Goal: Register for event/course

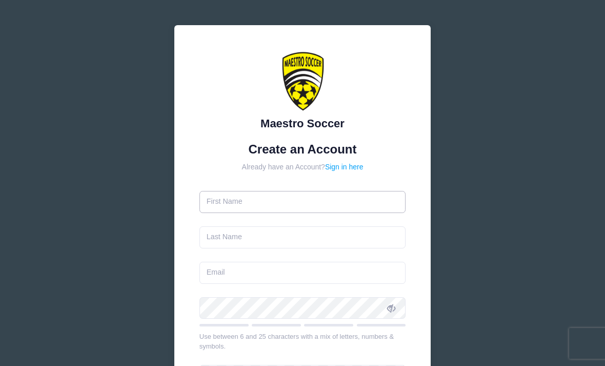
click at [346, 207] on input "text" at bounding box center [302, 202] width 207 height 22
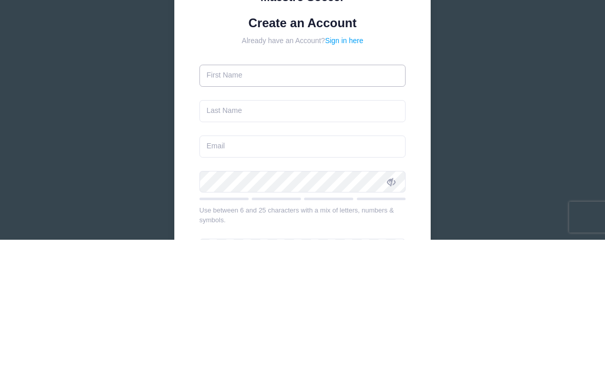
type input "[PERSON_NAME]"
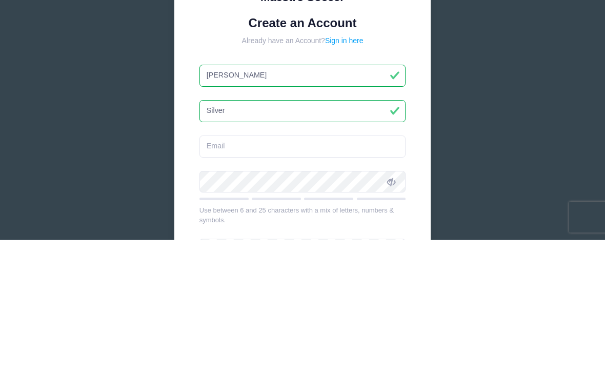
type input "Silver"
click at [273, 261] on input "email" at bounding box center [302, 272] width 207 height 22
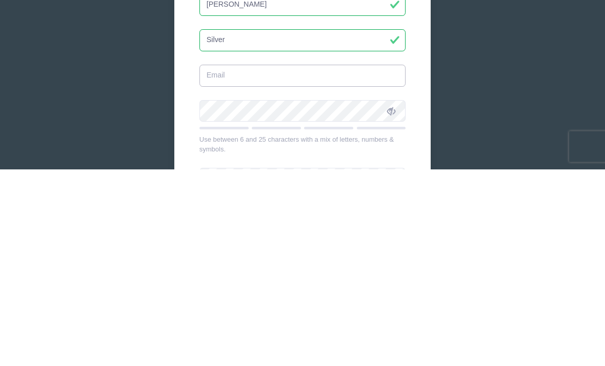
type input "[EMAIL_ADDRESS][DOMAIN_NAME]"
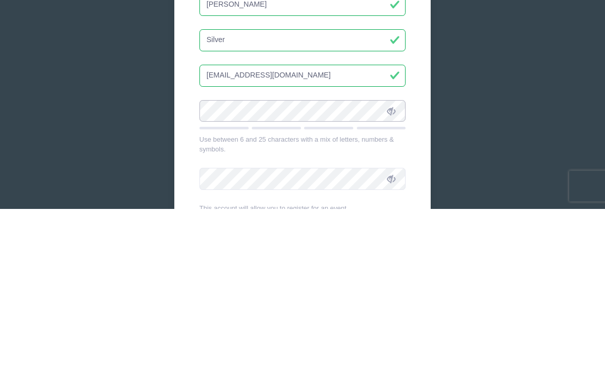
scroll to position [191, 0]
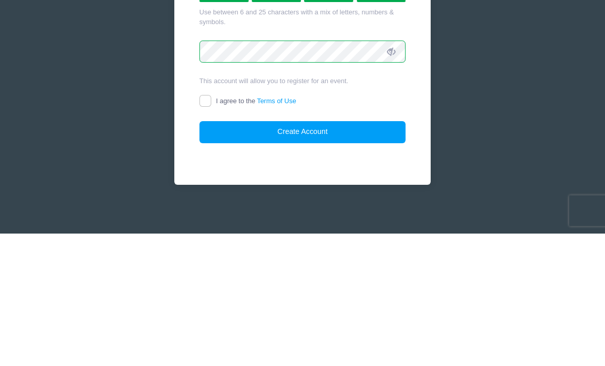
click at [205, 228] on input "I agree to the Terms of Use" at bounding box center [205, 234] width 12 height 12
checkbox input "true"
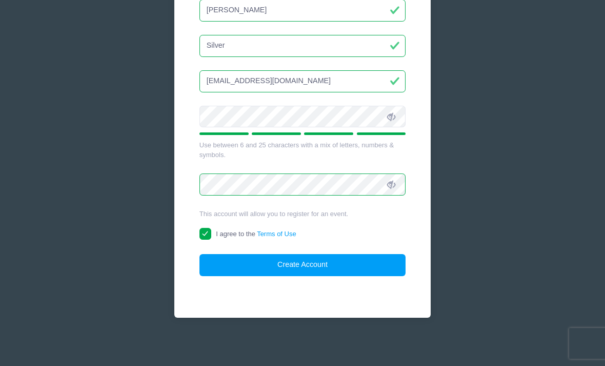
click at [336, 267] on button "Create Account" at bounding box center [302, 265] width 207 height 22
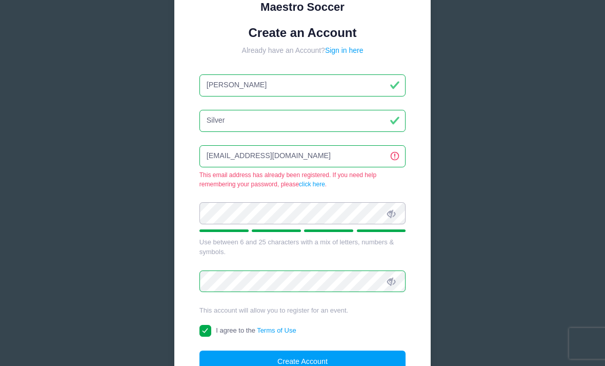
scroll to position [116, 0]
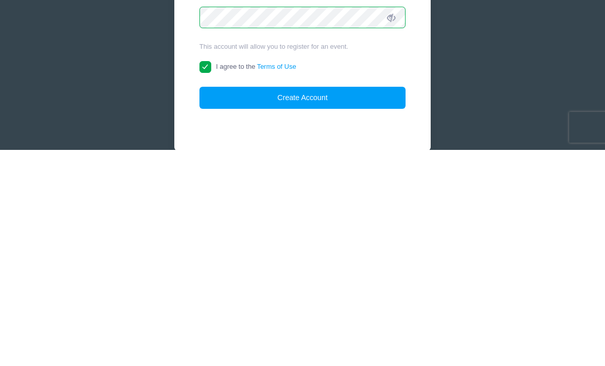
click at [350, 303] on button "Create Account" at bounding box center [302, 314] width 207 height 22
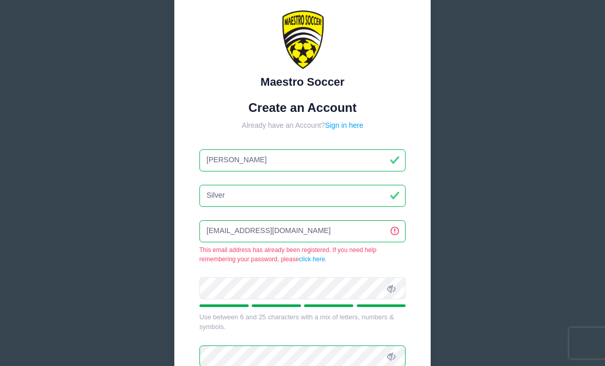
scroll to position [0, 0]
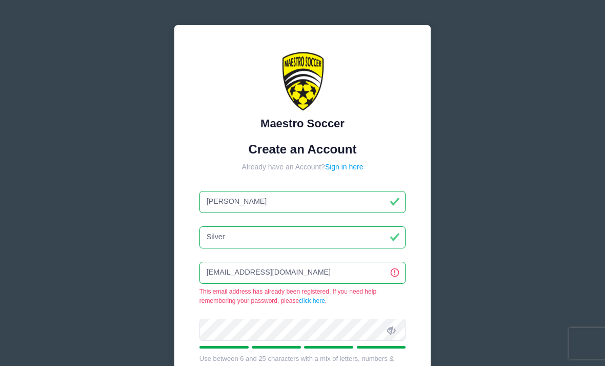
click at [347, 167] on link "Sign in here" at bounding box center [344, 167] width 38 height 8
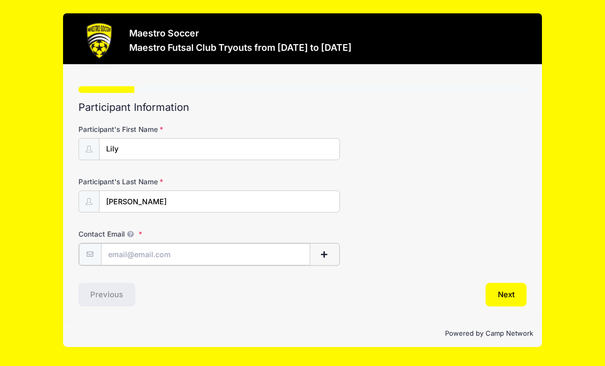
click at [163, 255] on input "Contact Email" at bounding box center [205, 254] width 209 height 22
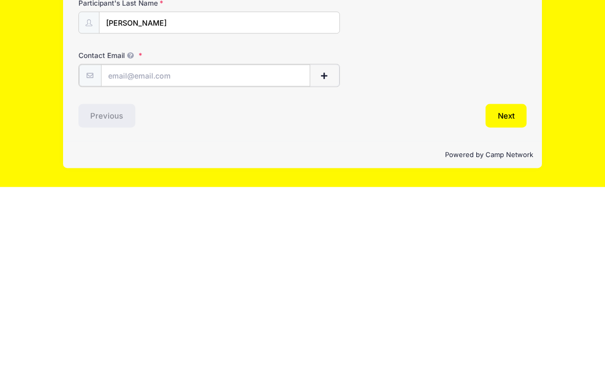
type input "[EMAIL_ADDRESS][DOMAIN_NAME]"
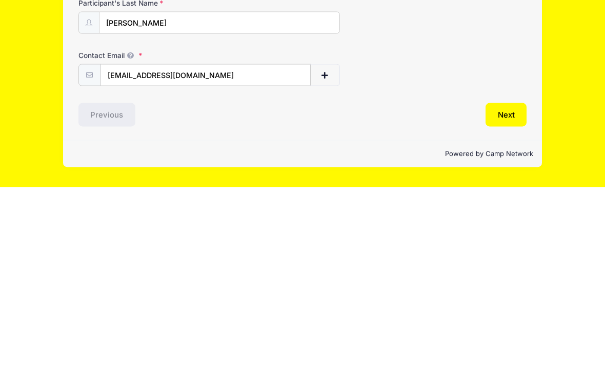
scroll to position [19, 0]
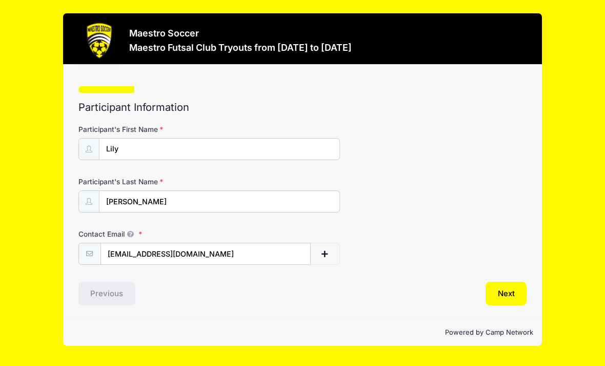
click at [507, 281] on button "Next" at bounding box center [507, 293] width 42 height 24
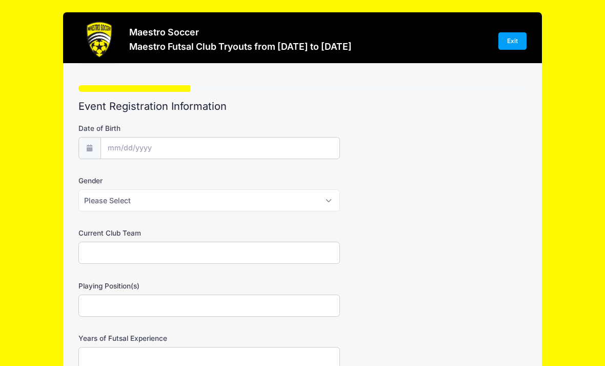
scroll to position [30, 0]
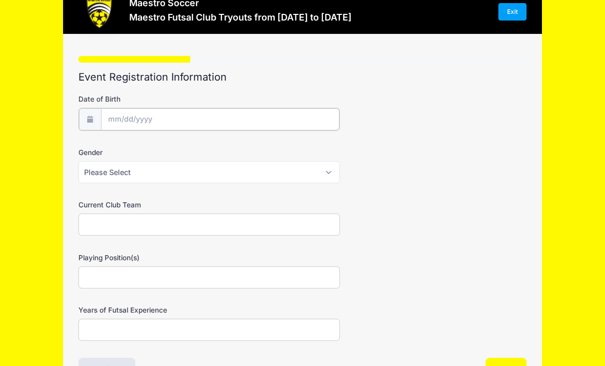
click at [155, 118] on input "Date of Birth" at bounding box center [220, 119] width 238 height 22
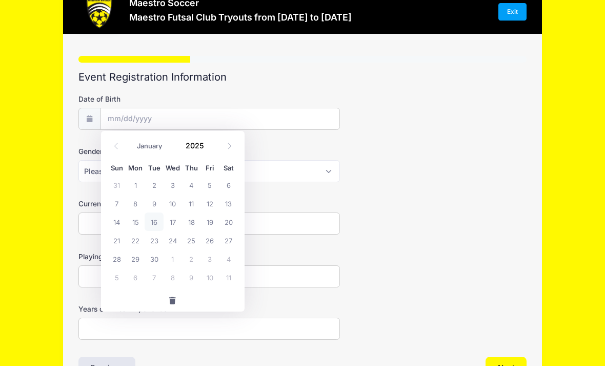
click at [126, 149] on div "January February March April May June July August September October November De…" at bounding box center [173, 142] width 98 height 17
click at [196, 148] on input "2025" at bounding box center [196, 144] width 33 height 15
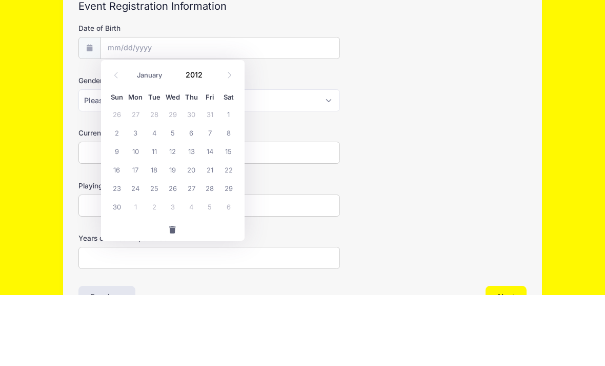
type input "2012"
click at [156, 139] on select "January February March April May June July August September October November De…" at bounding box center [155, 145] width 46 height 13
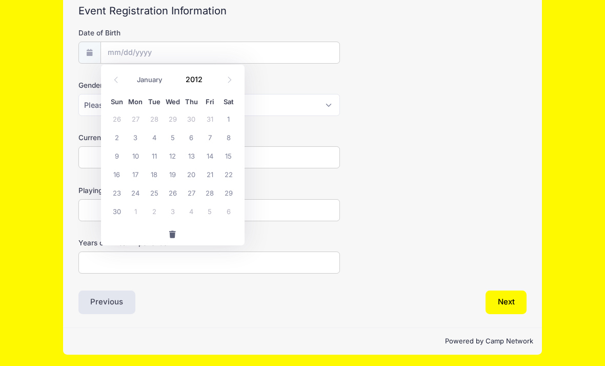
select select "2"
click at [233, 192] on span "31" at bounding box center [228, 192] width 18 height 18
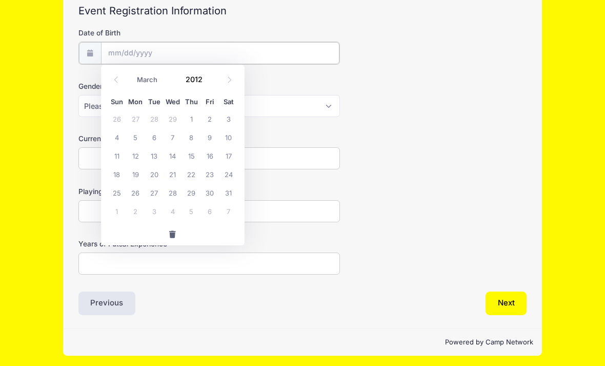
type input "03/31/2012"
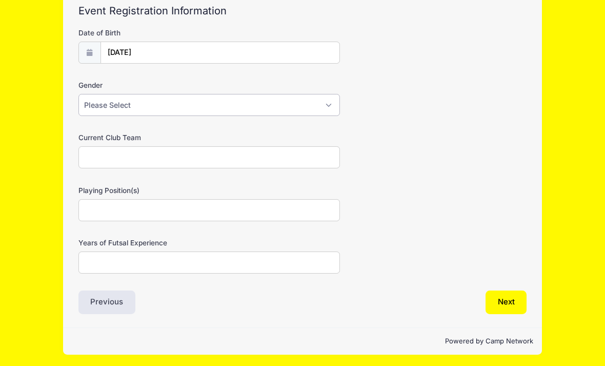
click at [189, 108] on select "Please Select Male Female Prefer not to say" at bounding box center [208, 105] width 261 height 22
select select "Female"
click at [189, 158] on input "Current Club Team" at bounding box center [208, 157] width 261 height 22
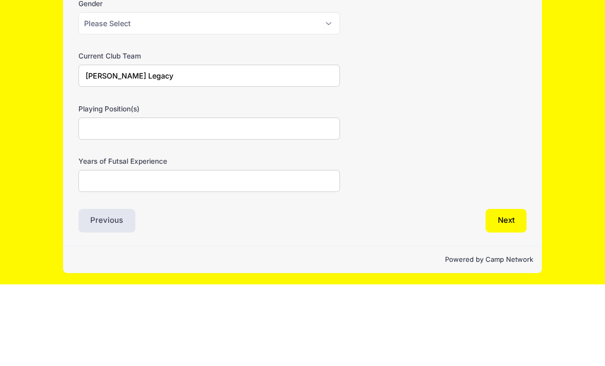
type input "FC Berna Legacy"
click at [163, 199] on input "Playing Position(s)" at bounding box center [208, 210] width 261 height 22
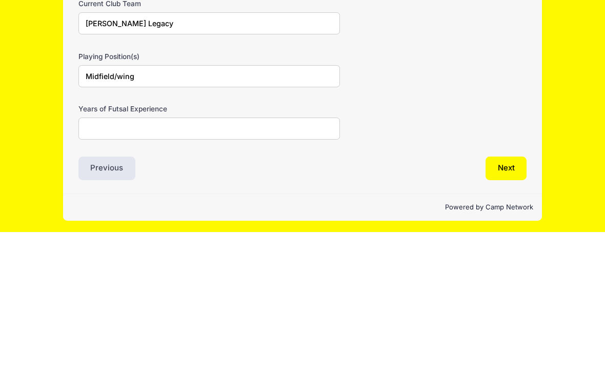
type input "Midfield/wing"
click at [184, 251] on input "Years of Futsal Experience" at bounding box center [208, 262] width 261 height 22
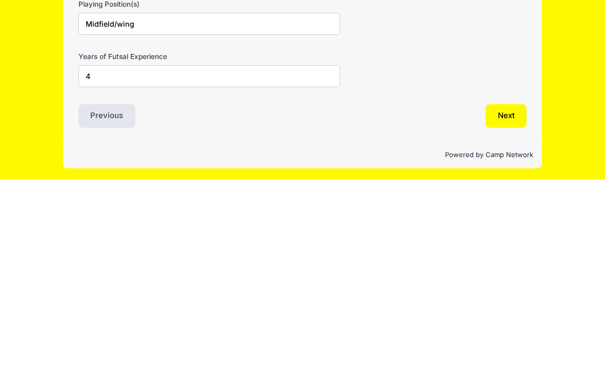
type input "4"
click at [505, 290] on button "Next" at bounding box center [507, 302] width 42 height 24
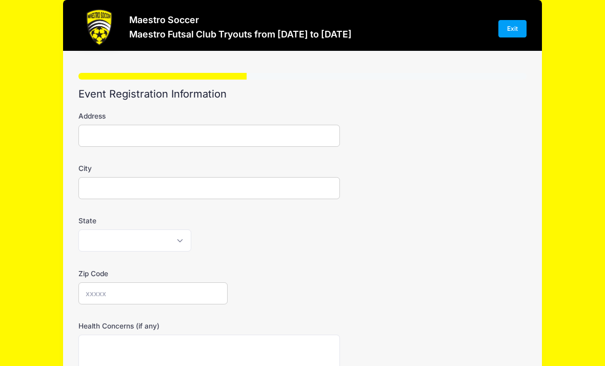
scroll to position [0, 0]
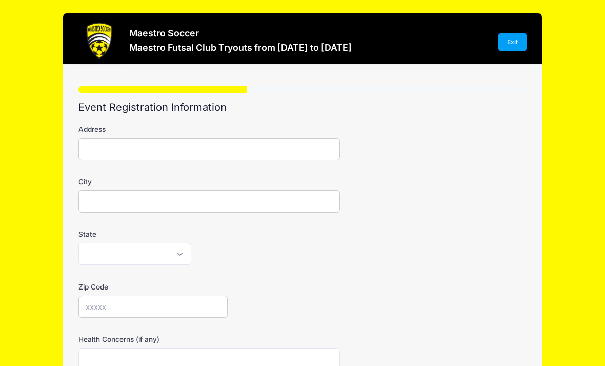
click at [147, 138] on input "Address" at bounding box center [208, 149] width 261 height 22
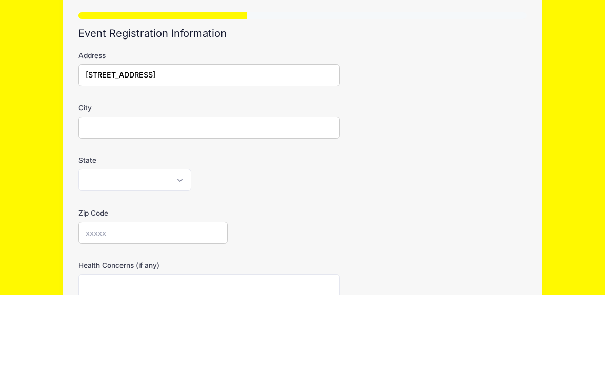
type input "445 Mt Airy Rd"
click at [180, 188] on input "City" at bounding box center [208, 199] width 261 height 22
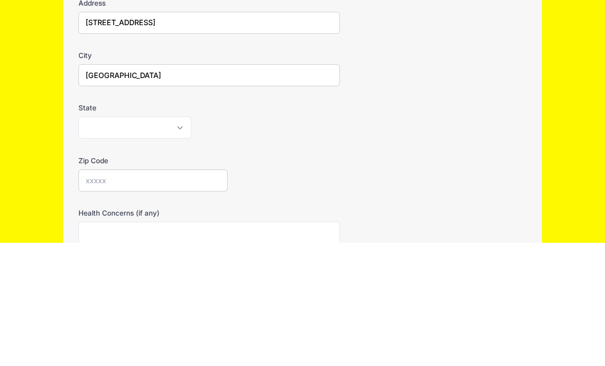
type input "Basking Ridge"
click at [178, 240] on select "Alabama Alaska American Samoa Arizona Arkansas Armed Forces Africa Armed Forces…" at bounding box center [134, 251] width 113 height 22
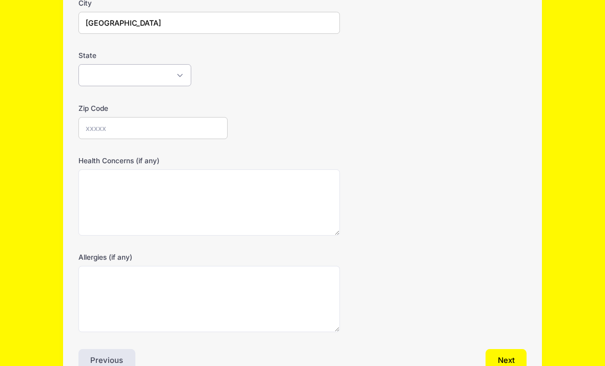
select select "NJ"
click at [144, 122] on input "Zip Code" at bounding box center [153, 128] width 150 height 22
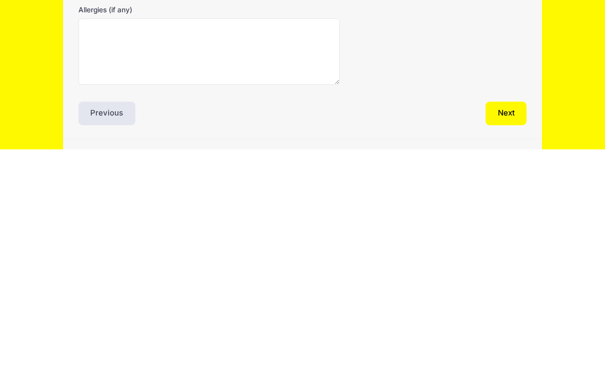
scroll to position [213, 0]
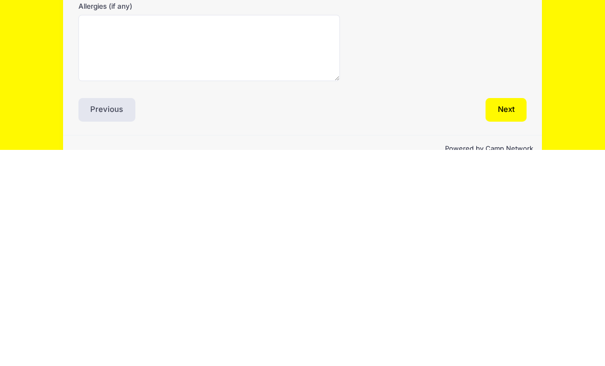
type input "07920"
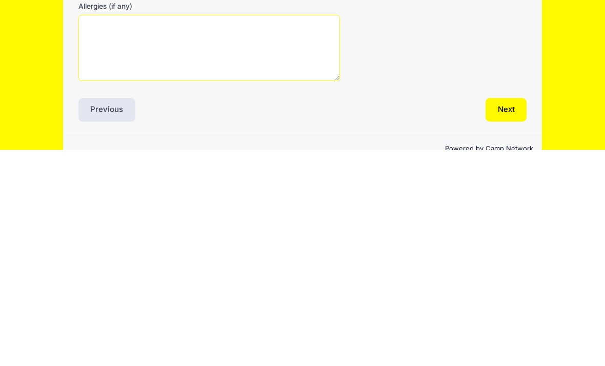
click at [168, 231] on textarea "Allergies (if any)" at bounding box center [208, 264] width 261 height 66
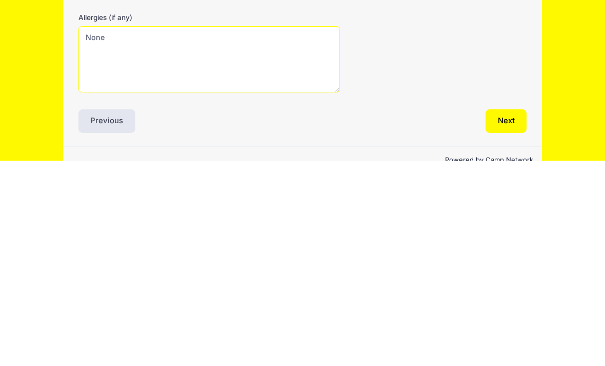
scroll to position [216, 0]
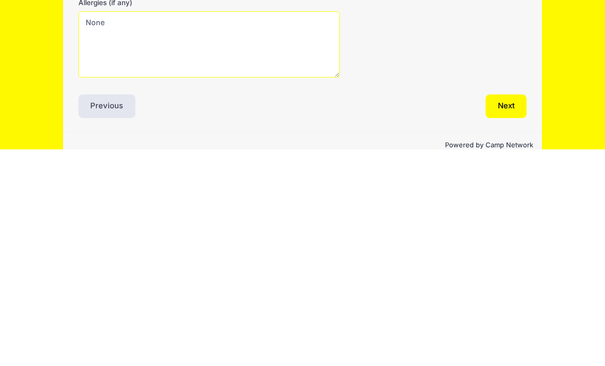
type textarea "None"
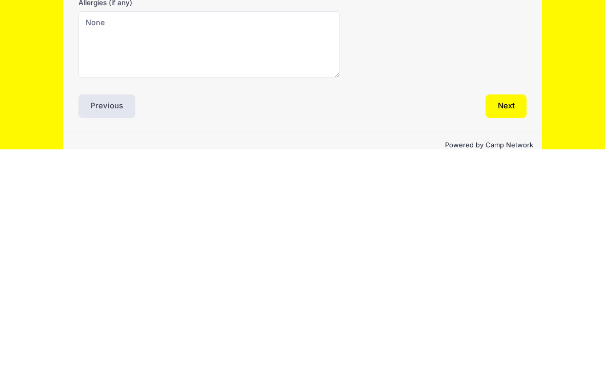
click at [505, 311] on button "Next" at bounding box center [507, 323] width 42 height 24
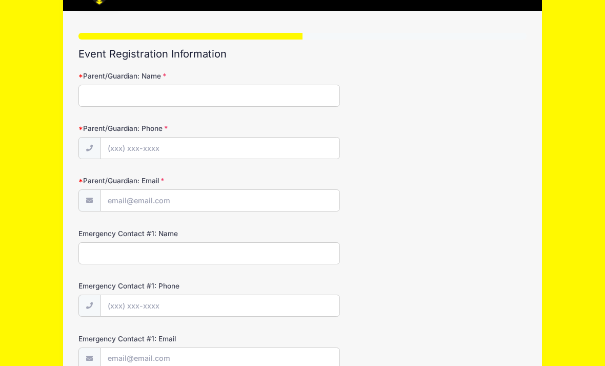
scroll to position [1, 0]
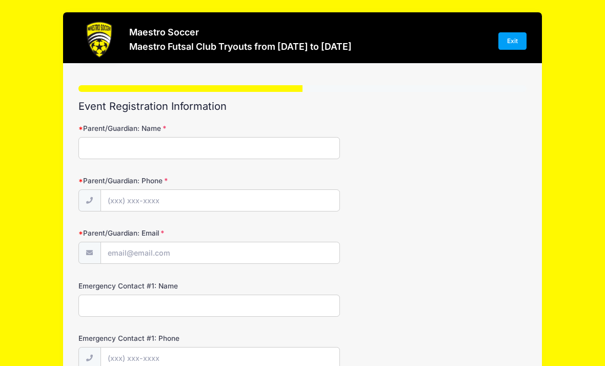
click at [173, 144] on input "Parent/Guardian: Name" at bounding box center [208, 148] width 261 height 22
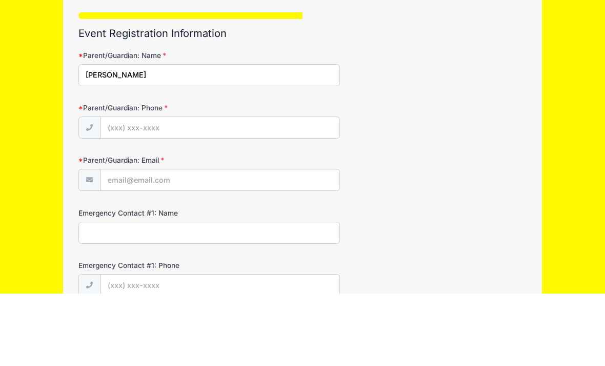
type input "Elizabeth Silver"
click at [190, 190] on input "Parent/Guardian: Phone" at bounding box center [220, 201] width 238 height 22
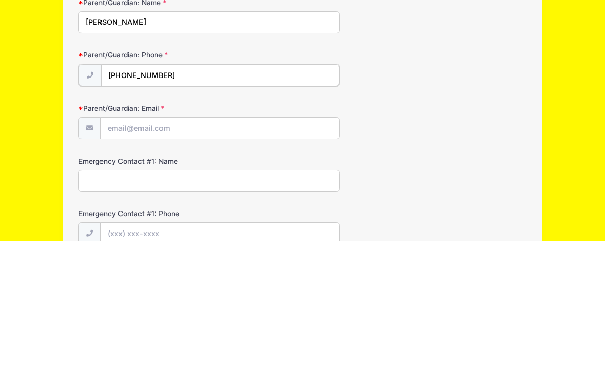
type input "(201) 981-3925"
click at [205, 242] on input "Parent/Guardian: Email" at bounding box center [220, 253] width 238 height 22
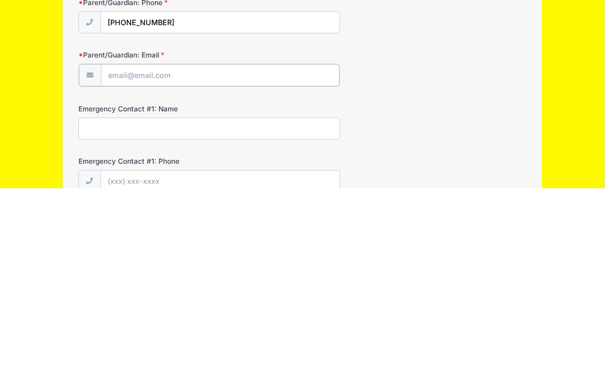
type input "[EMAIL_ADDRESS][DOMAIN_NAME]"
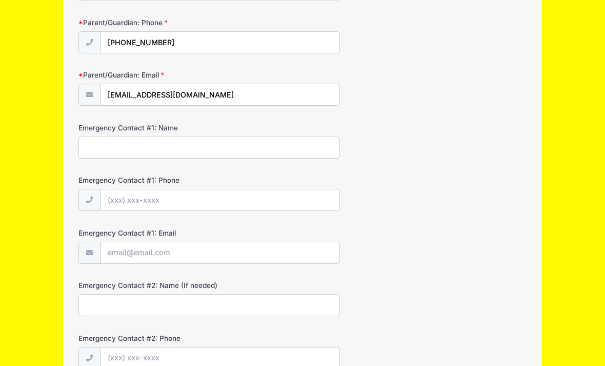
scroll to position [158, 0]
click at [139, 145] on input "Emergency Contact #1: Name" at bounding box center [208, 148] width 261 height 22
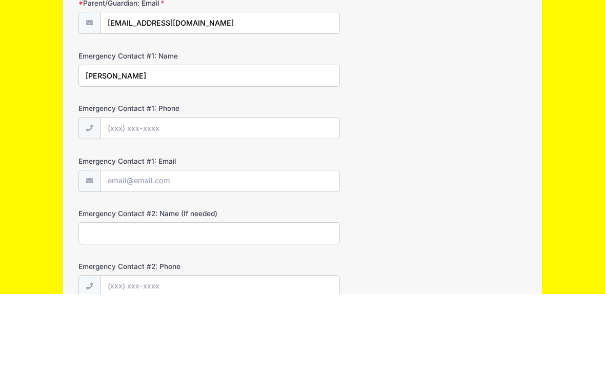
type input "Hector Ferrer"
click at [181, 190] on input "Emergency Contact #1: Phone" at bounding box center [220, 201] width 238 height 22
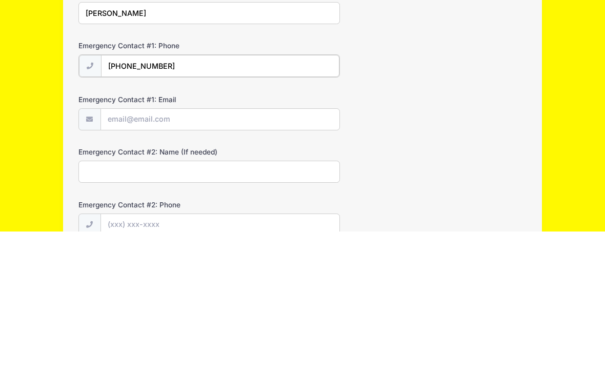
type input "(267) 970-0520"
click at [191, 243] on input "Emergency Contact #1: Email" at bounding box center [220, 254] width 238 height 22
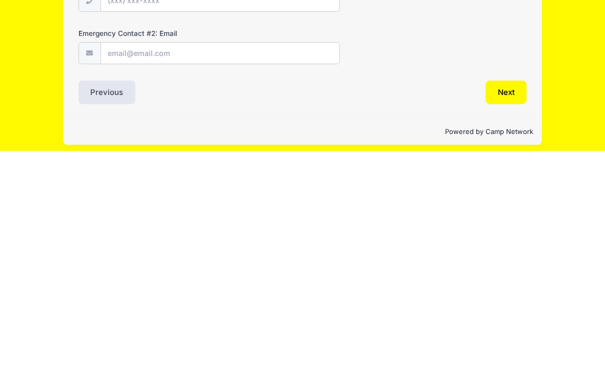
type input "Hector.ferrer@gmail.com"
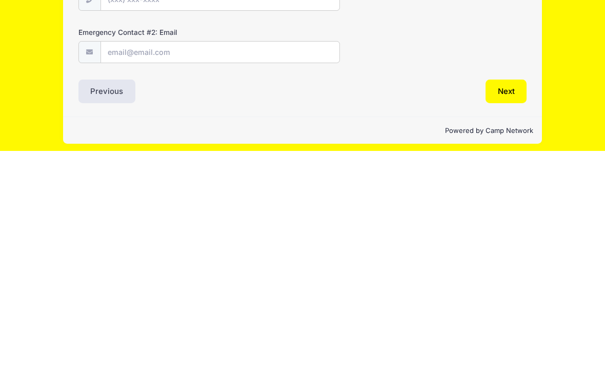
click at [508, 294] on button "Next" at bounding box center [507, 306] width 42 height 24
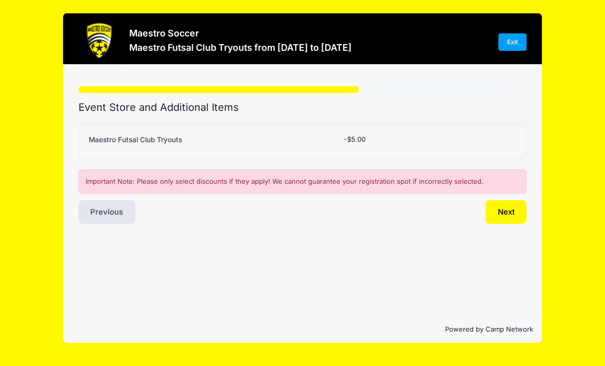
scroll to position [0, 0]
click at [499, 210] on button "Next" at bounding box center [507, 212] width 42 height 24
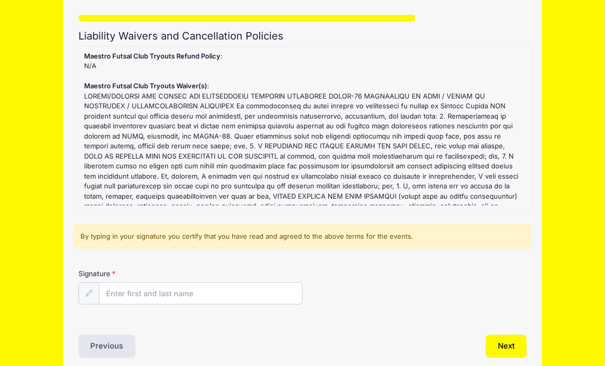
scroll to position [72, 0]
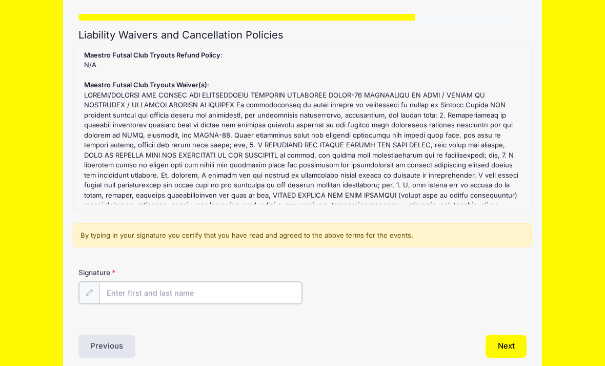
click at [227, 283] on input "Signature" at bounding box center [200, 292] width 203 height 22
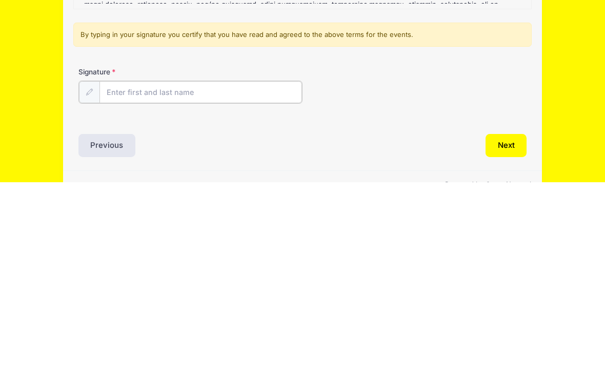
type input "Elizabeth Silver"
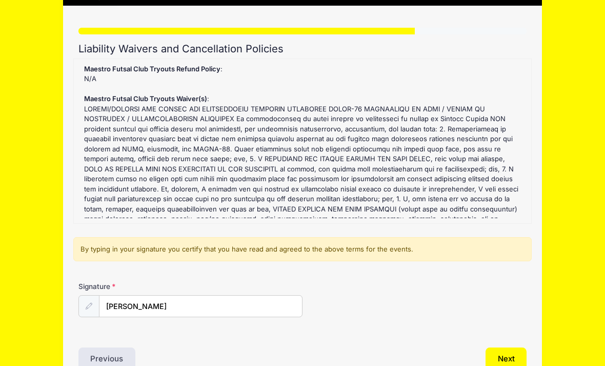
scroll to position [83, 0]
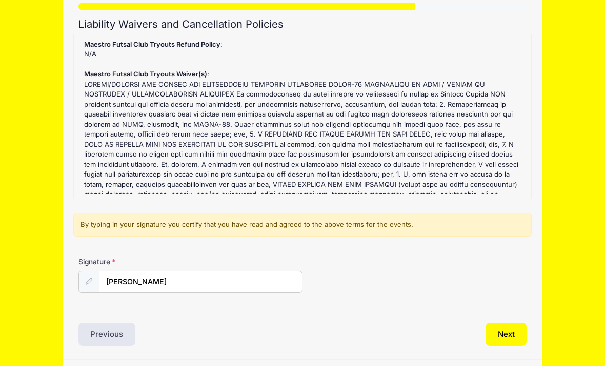
click at [502, 330] on button "Next" at bounding box center [507, 335] width 42 height 24
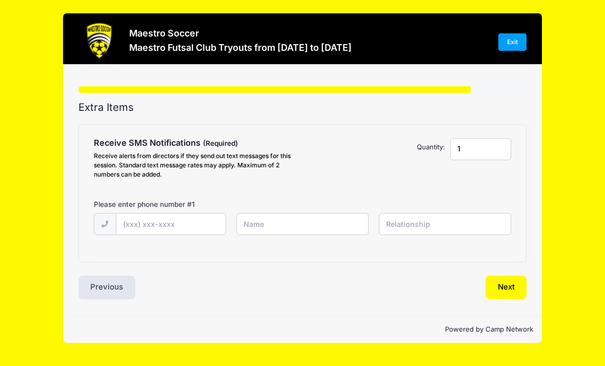
scroll to position [0, 0]
click at [183, 226] on input "text" at bounding box center [170, 224] width 109 height 22
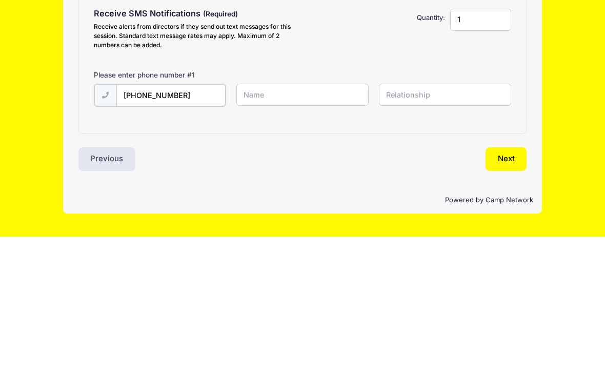
type input "(201) 981-3925"
click at [284, 213] on input "text" at bounding box center [302, 224] width 132 height 22
type input "Liz Silver"
click at [421, 213] on input "text" at bounding box center [445, 224] width 132 height 22
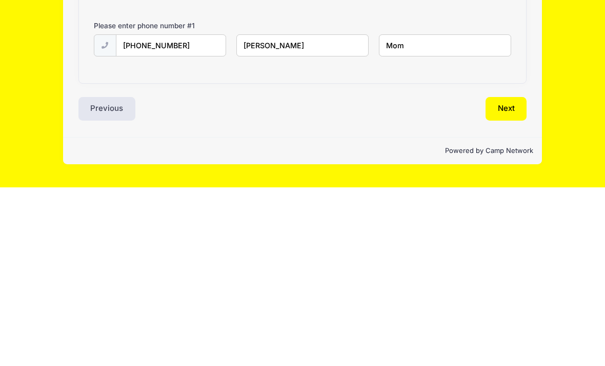
type input "Mom"
click at [506, 275] on button "Next" at bounding box center [507, 287] width 42 height 24
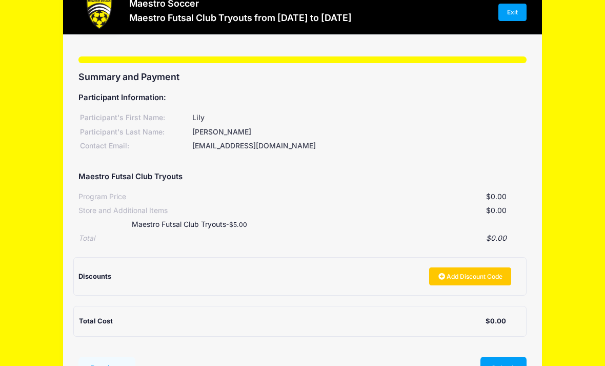
scroll to position [66, 0]
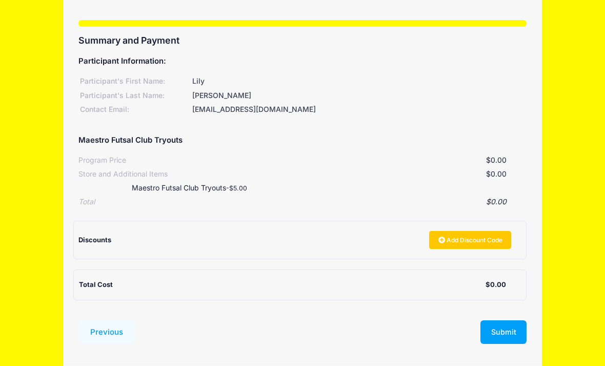
click at [503, 326] on button "Submit" at bounding box center [503, 332] width 46 height 24
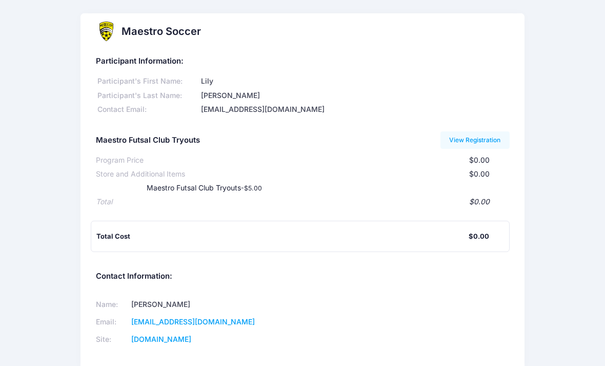
click at [479, 136] on link "View Registration" at bounding box center [474, 139] width 69 height 17
